Goal: Information Seeking & Learning: Learn about a topic

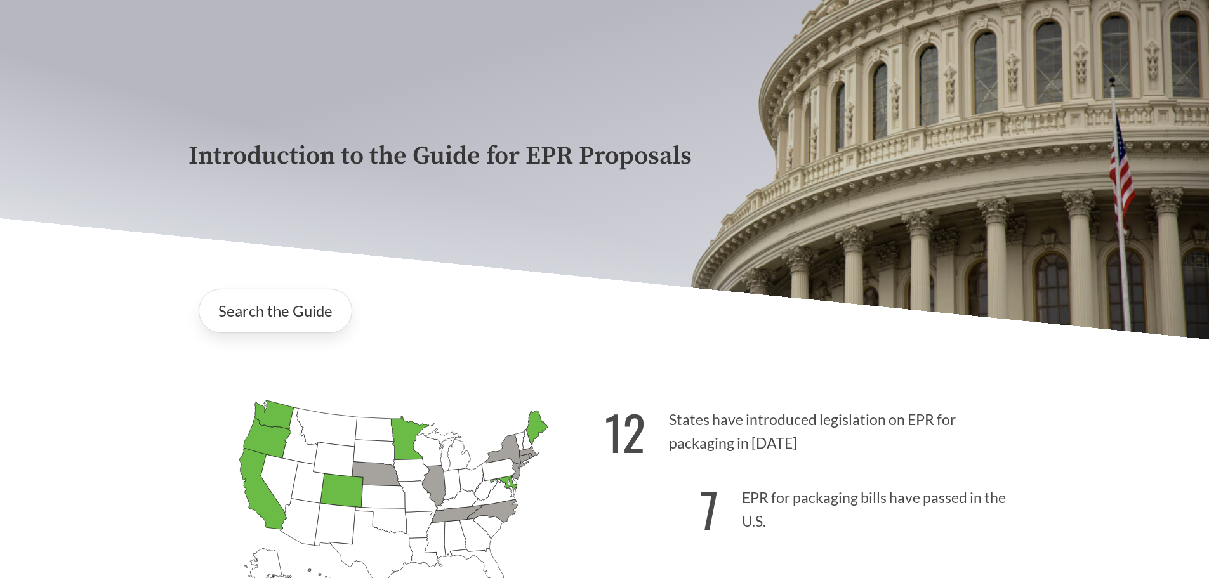
scroll to position [254, 0]
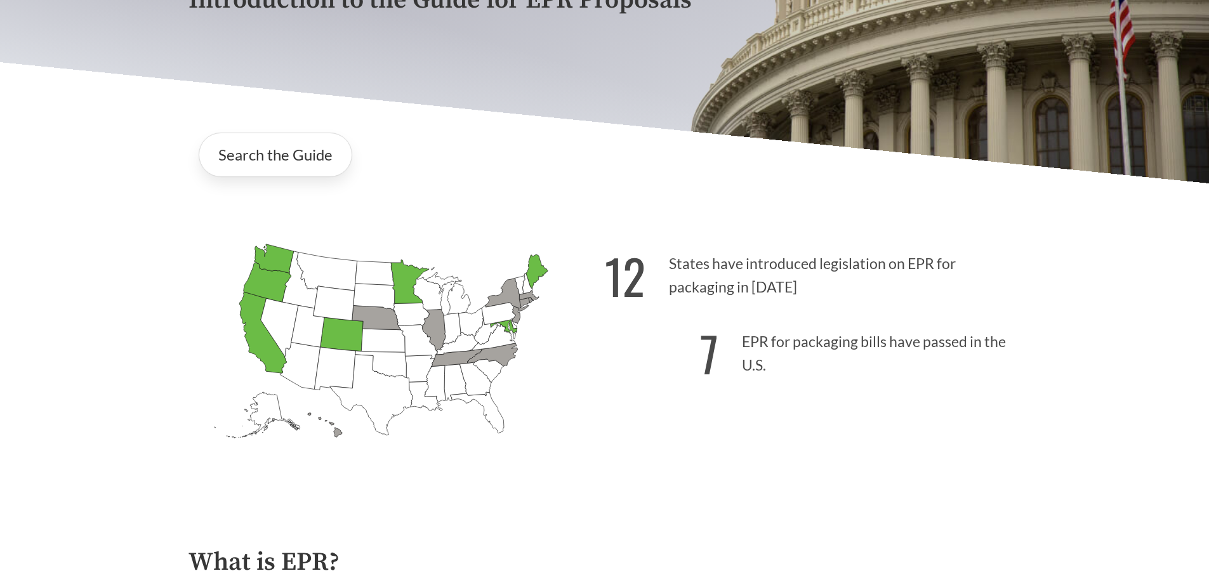
click at [254, 335] on icon "[US_STATE] Passed: 1" at bounding box center [263, 332] width 48 height 81
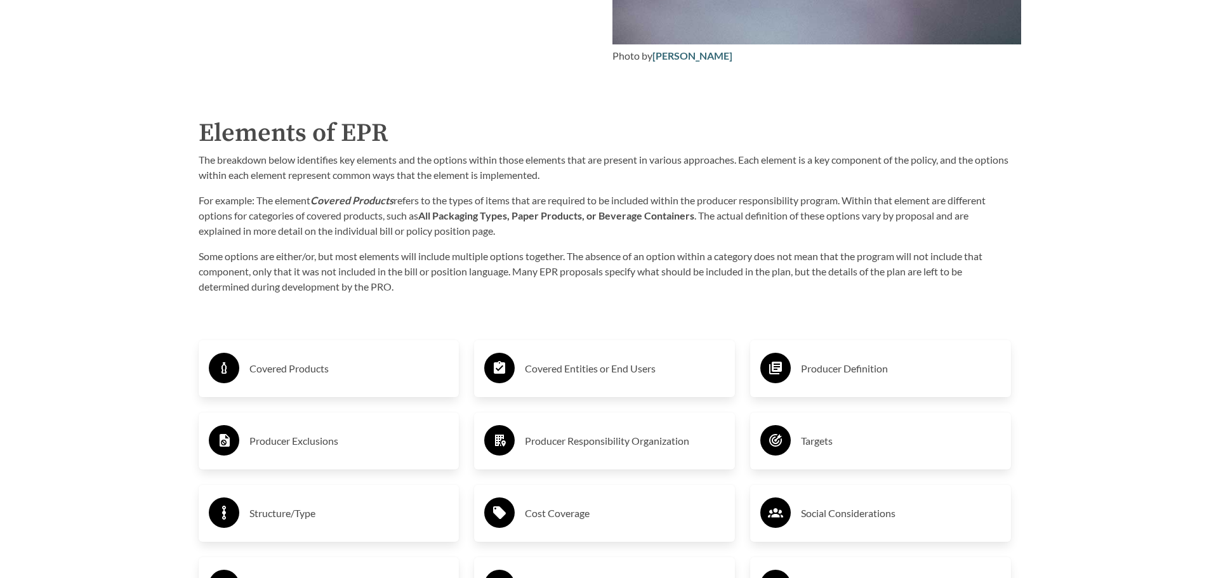
scroll to position [2157, 0]
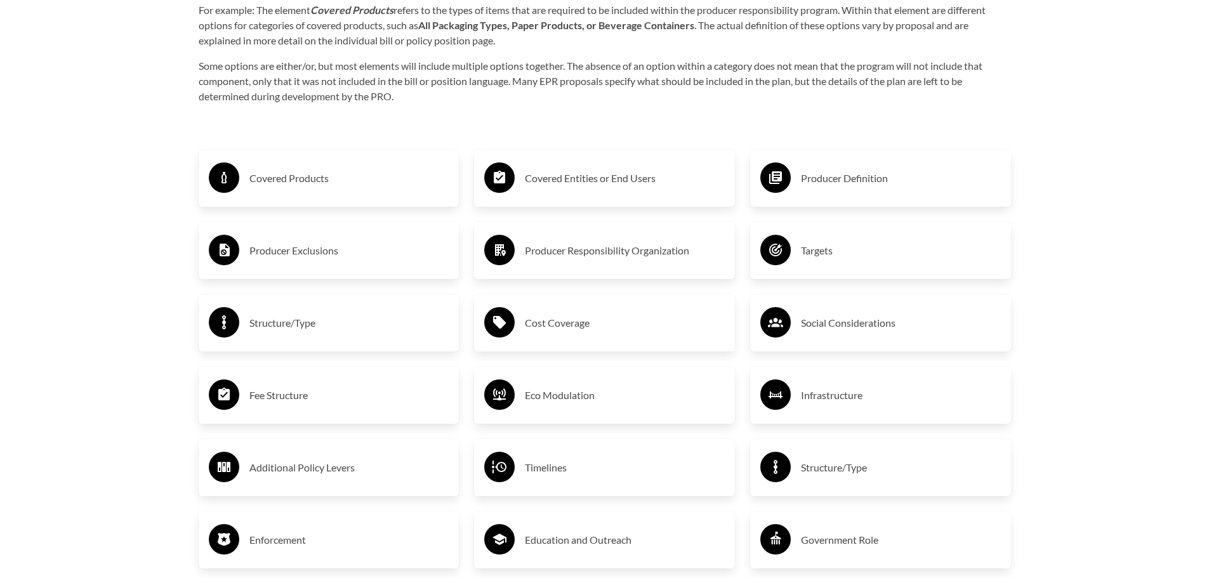
click at [299, 405] on h3 "Fee Structure" at bounding box center [349, 395] width 200 height 20
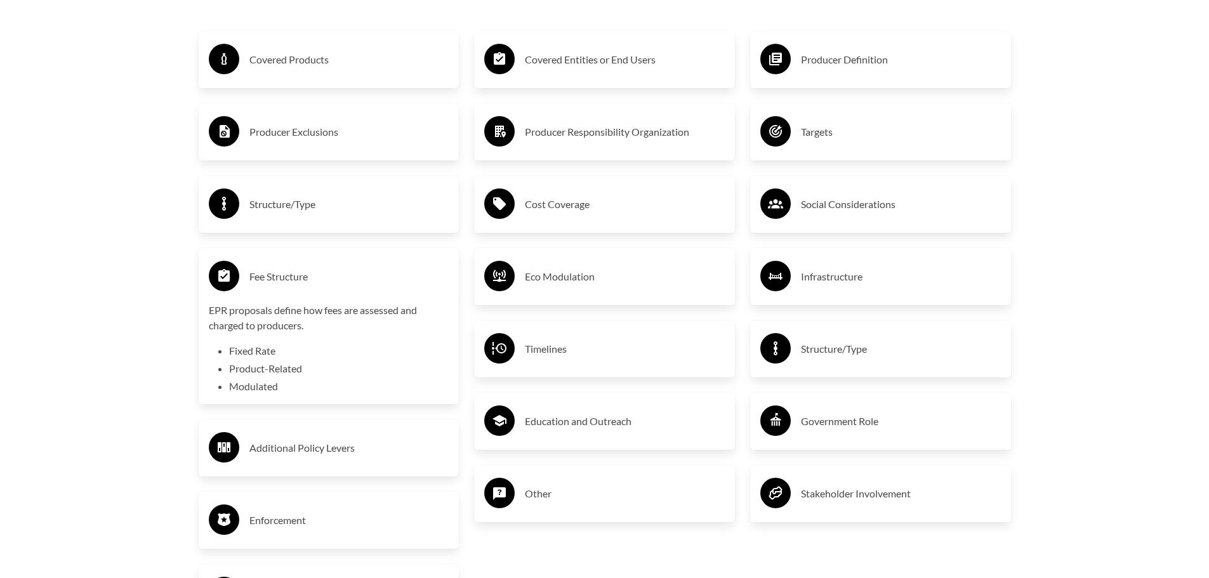
scroll to position [2284, 0]
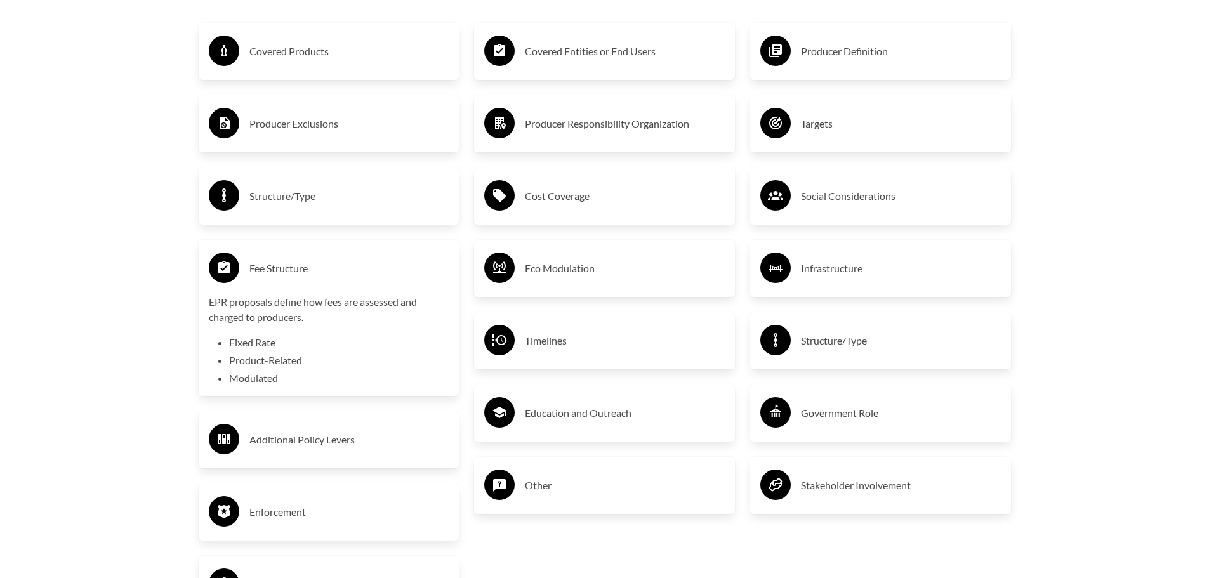
click at [290, 363] on li "Product-Related" at bounding box center [339, 360] width 220 height 15
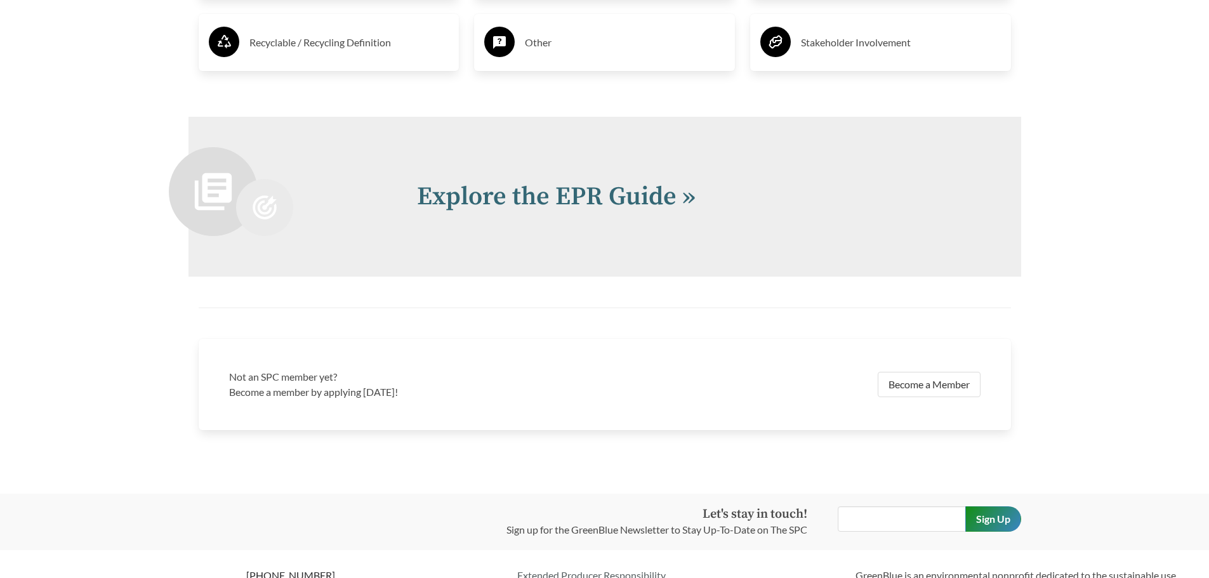
scroll to position [2800, 0]
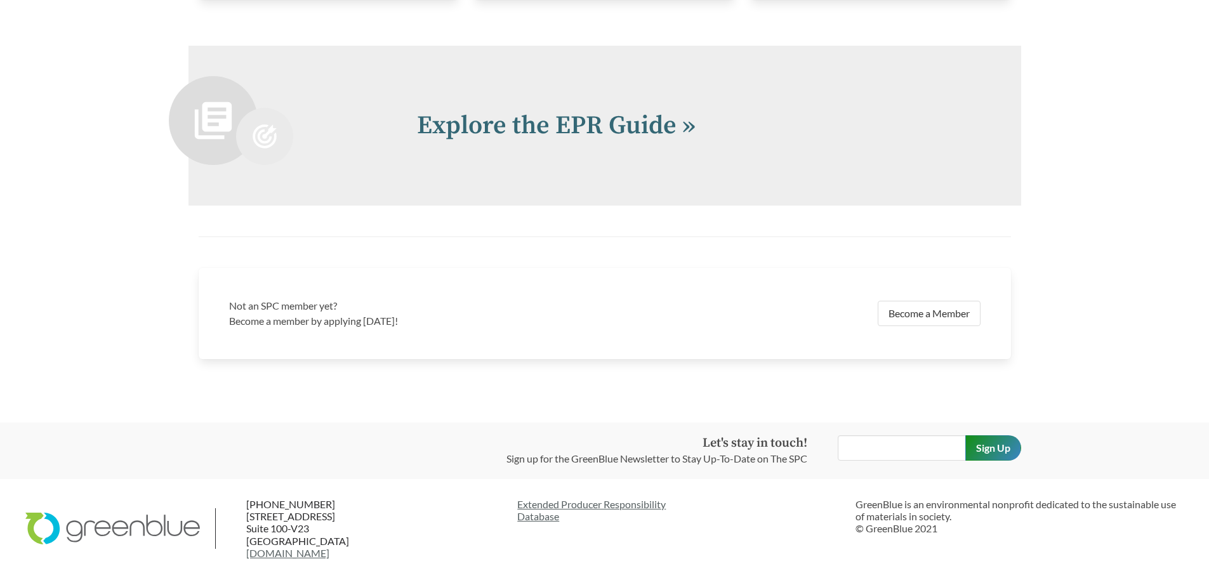
click at [554, 143] on h2 "Explore the EPR Guide »" at bounding box center [704, 126] width 574 height 38
click at [561, 126] on link "Explore the EPR Guide »" at bounding box center [556, 126] width 279 height 32
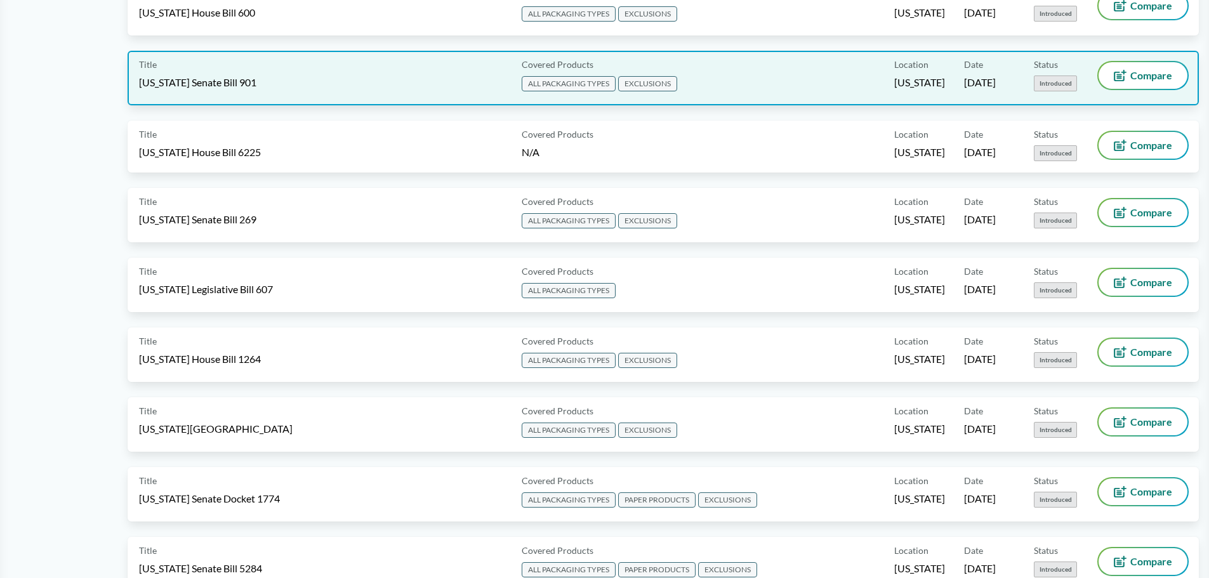
scroll to position [1015, 0]
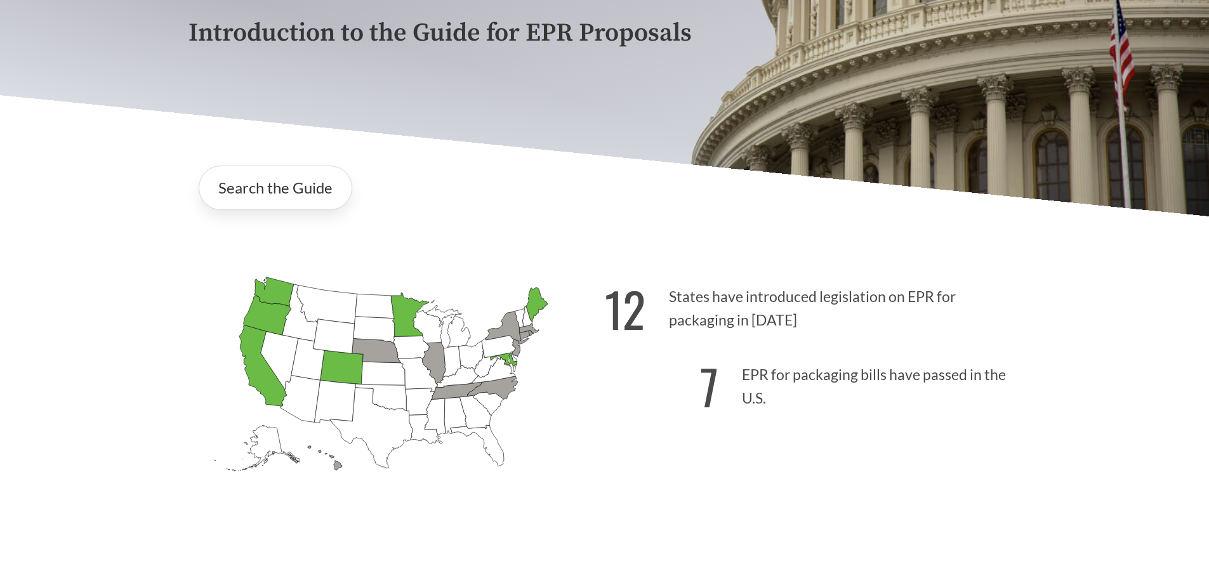
scroll to position [190, 0]
